Goal: Transaction & Acquisition: Purchase product/service

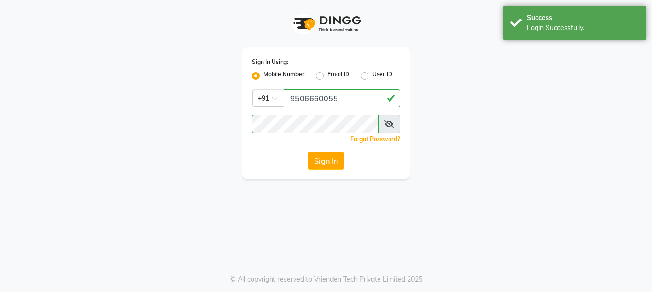
select select "service"
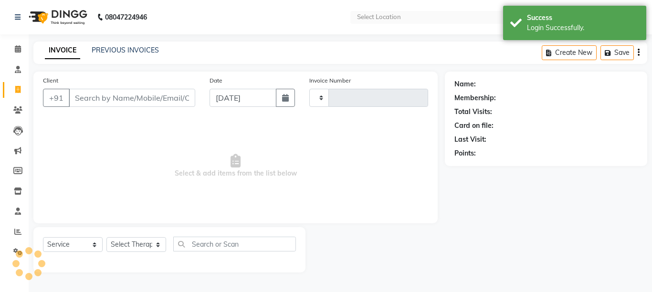
click at [141, 95] on input "Client" at bounding box center [132, 98] width 126 height 18
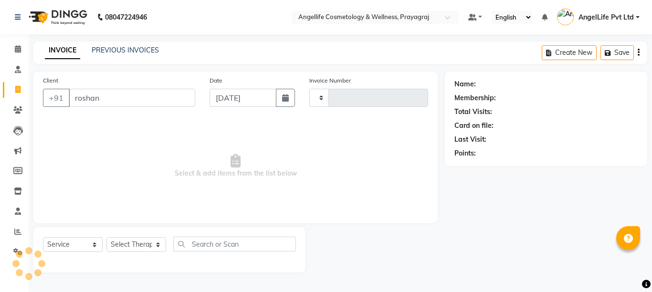
type input "roshan"
select select "en"
select select "4531"
type input "1292"
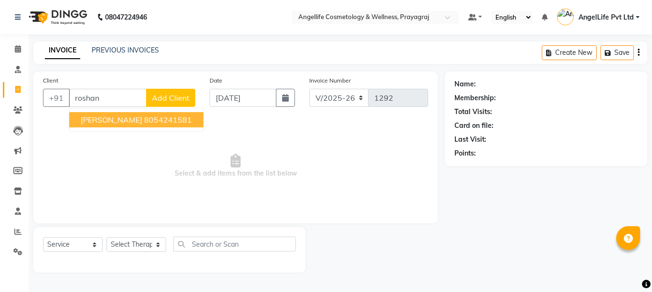
click at [142, 120] on span "[PERSON_NAME]" at bounding box center [112, 120] width 62 height 10
type input "8054241581"
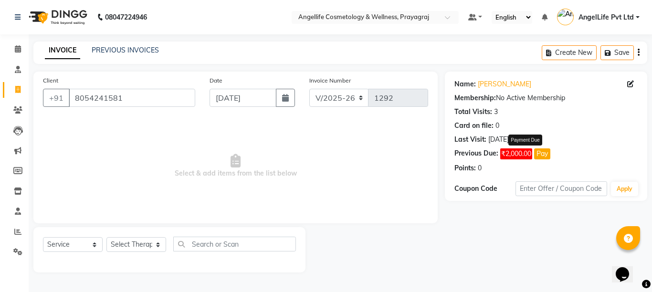
click at [544, 155] on button "Pay" at bounding box center [542, 153] width 16 height 11
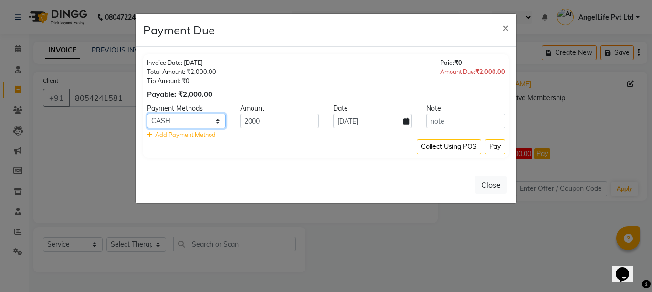
click at [189, 120] on select "CASH CARD ONLINE CUSTOM GPay PayTM PhonePe UPI NearBuy Loan BharatPay Cheque Mo…" at bounding box center [186, 121] width 79 height 15
select select "8"
click at [147, 114] on select "CASH CARD ONLINE CUSTOM GPay PayTM PhonePe UPI NearBuy Loan BharatPay Cheque Mo…" at bounding box center [186, 121] width 79 height 15
click at [493, 144] on button "Pay" at bounding box center [495, 146] width 20 height 15
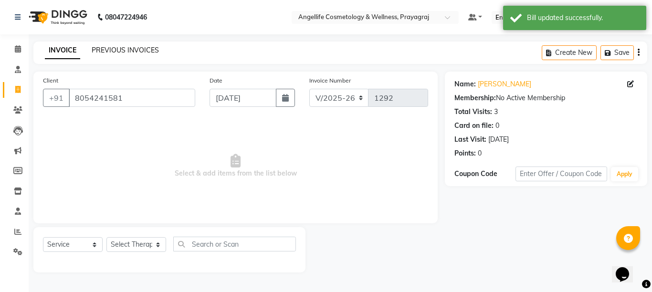
click at [116, 50] on link "PREVIOUS INVOICES" at bounding box center [125, 50] width 67 height 9
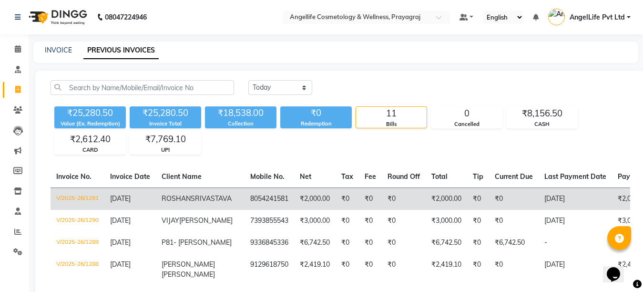
click at [426, 201] on td "₹2,000.00" at bounding box center [446, 198] width 41 height 22
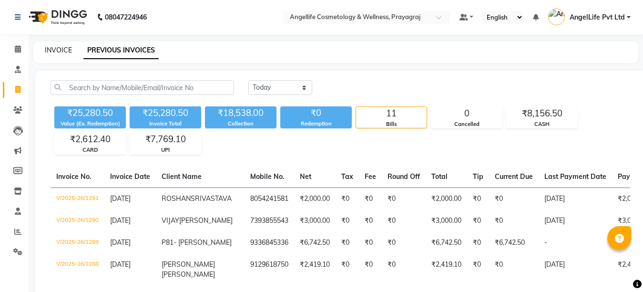
click at [59, 48] on link "INVOICE" at bounding box center [58, 50] width 27 height 9
select select "service"
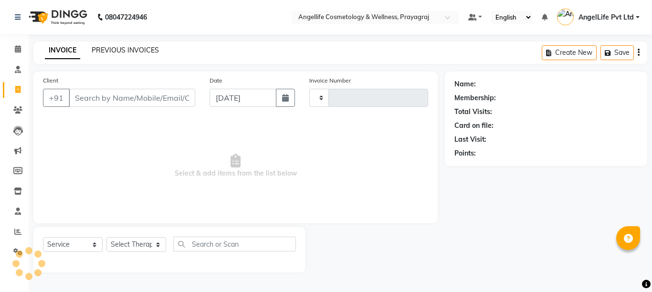
click at [114, 50] on link "PREVIOUS INVOICES" at bounding box center [125, 50] width 67 height 9
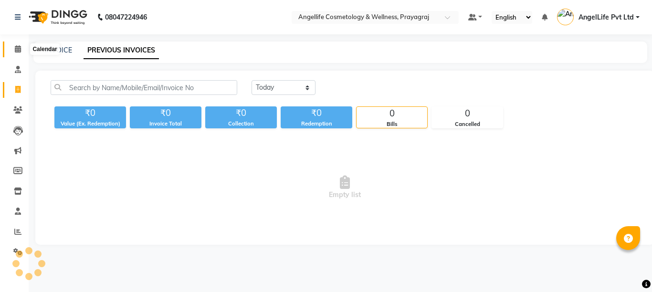
click at [15, 49] on icon at bounding box center [18, 48] width 6 height 7
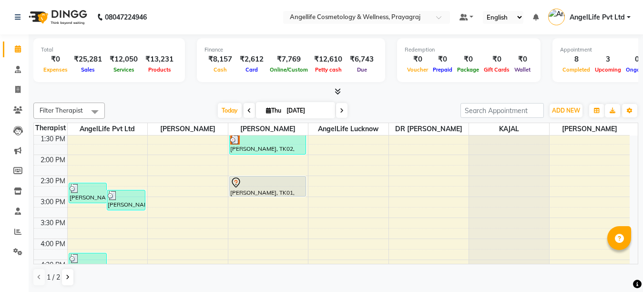
scroll to position [191, 0]
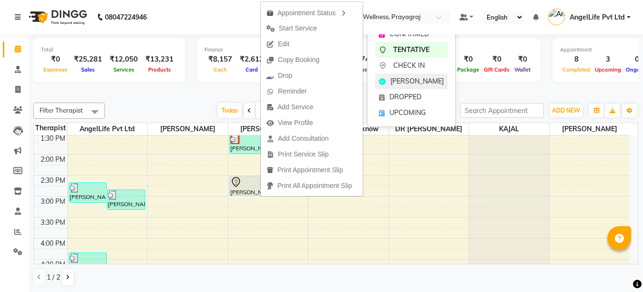
click at [409, 78] on span "[PERSON_NAME]" at bounding box center [417, 81] width 53 height 10
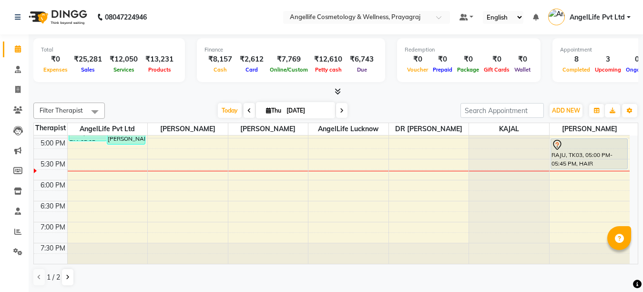
scroll to position [152, 0]
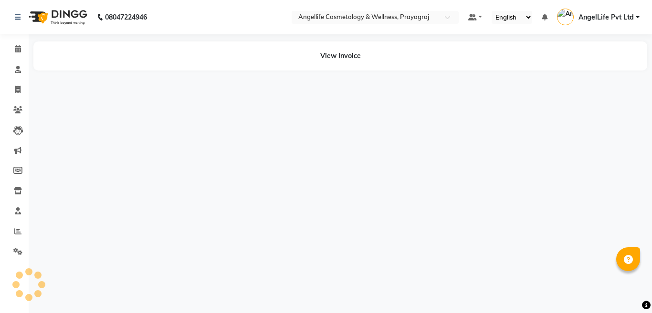
select select "en"
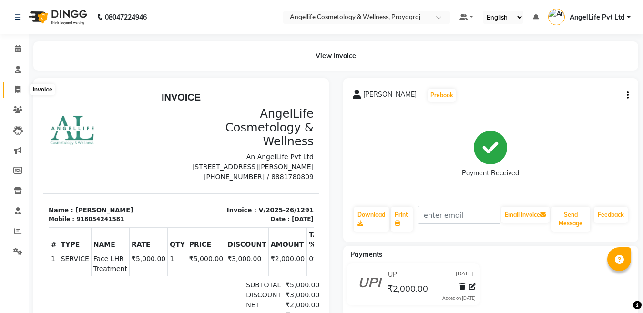
click at [20, 86] on icon at bounding box center [17, 89] width 5 height 7
select select "service"
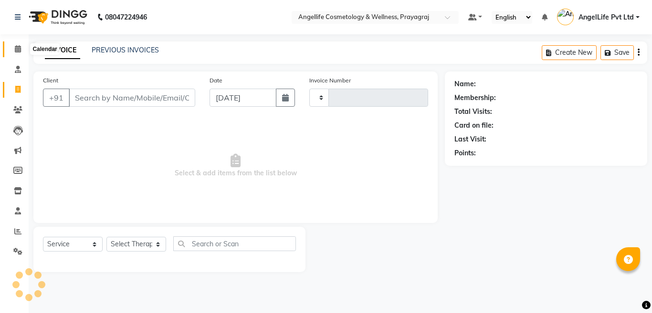
click at [16, 47] on icon at bounding box center [18, 48] width 6 height 7
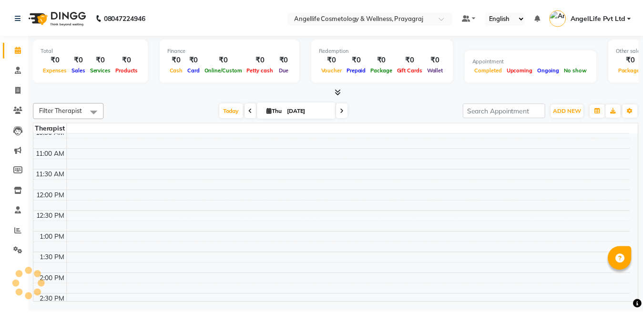
scroll to position [48, 0]
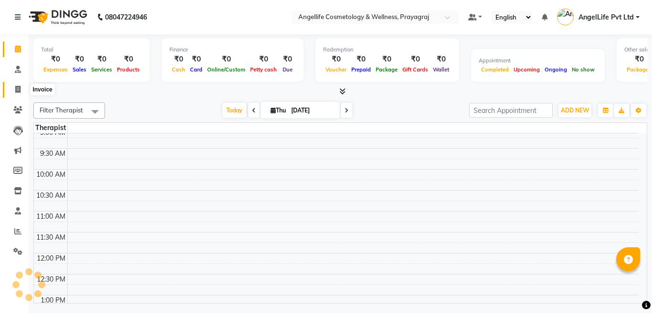
click at [18, 86] on icon at bounding box center [17, 89] width 5 height 7
select select "service"
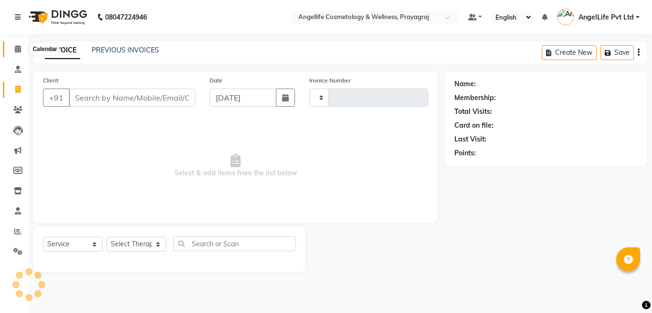
click at [12, 47] on span at bounding box center [18, 49] width 17 height 11
